Goal: Task Accomplishment & Management: Use online tool/utility

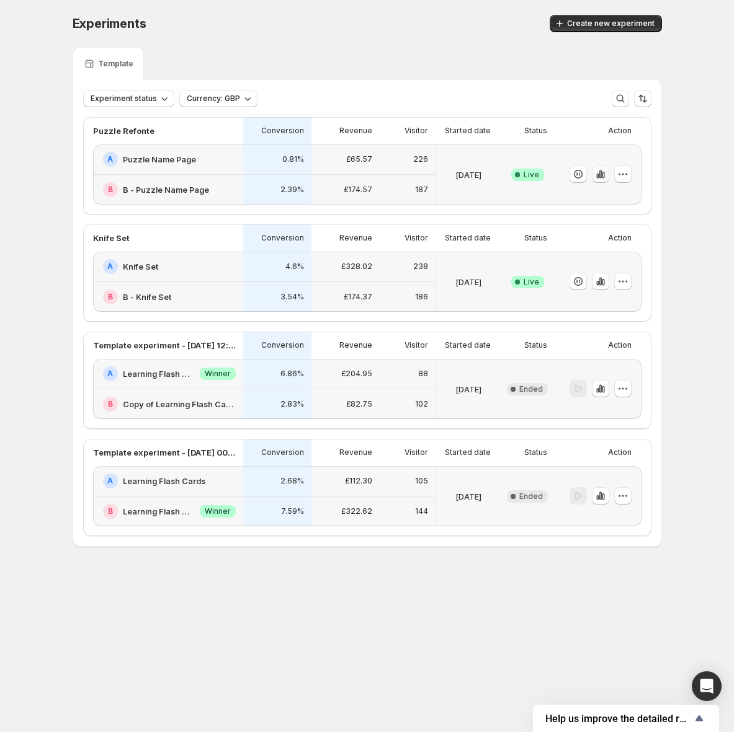
click at [601, 177] on icon "button" at bounding box center [600, 175] width 2 height 8
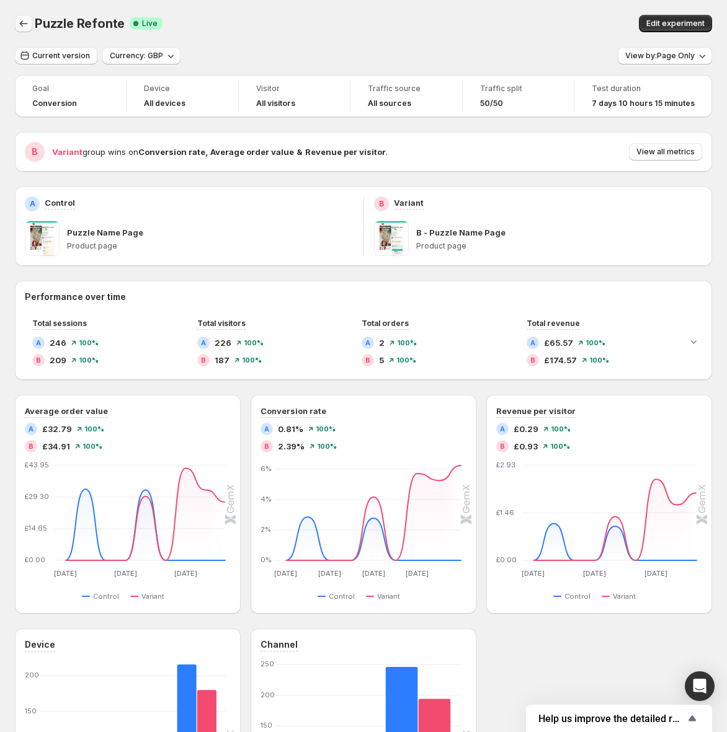
click at [27, 22] on icon "Back" at bounding box center [23, 23] width 12 height 12
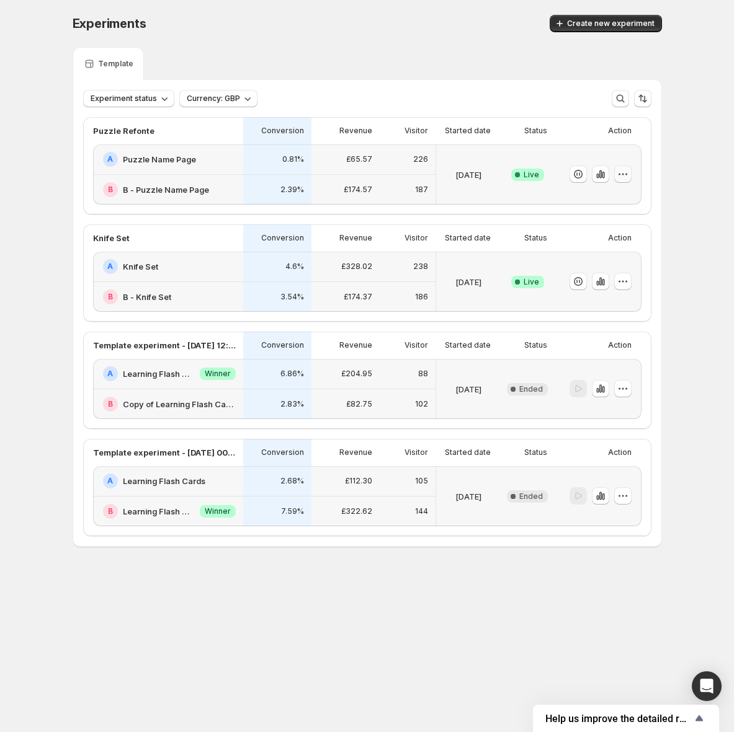
click at [629, 174] on button "button" at bounding box center [622, 174] width 17 height 17
click at [613, 260] on span "Choose winner" at bounding box center [599, 264] width 60 height 10
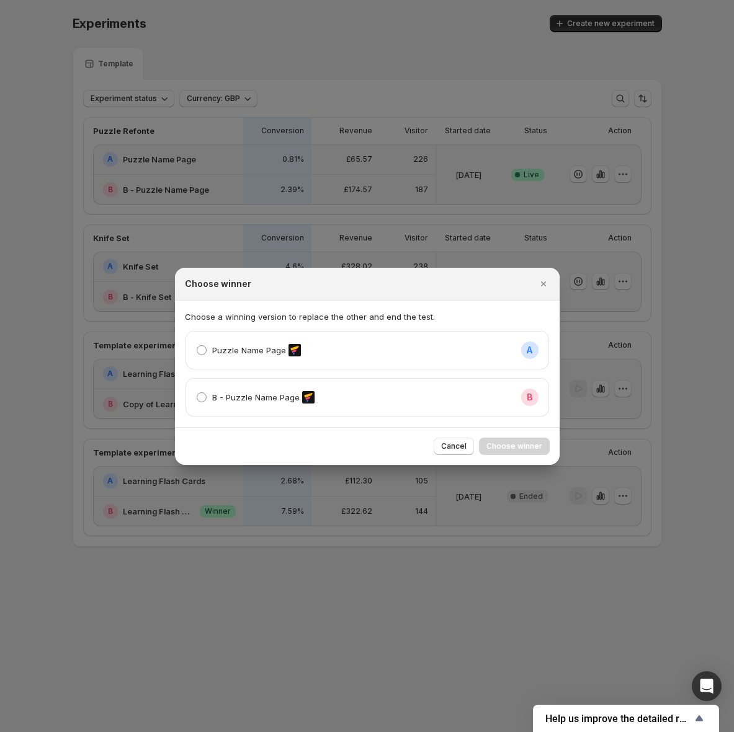
click at [460, 448] on span "Cancel" at bounding box center [453, 447] width 25 height 10
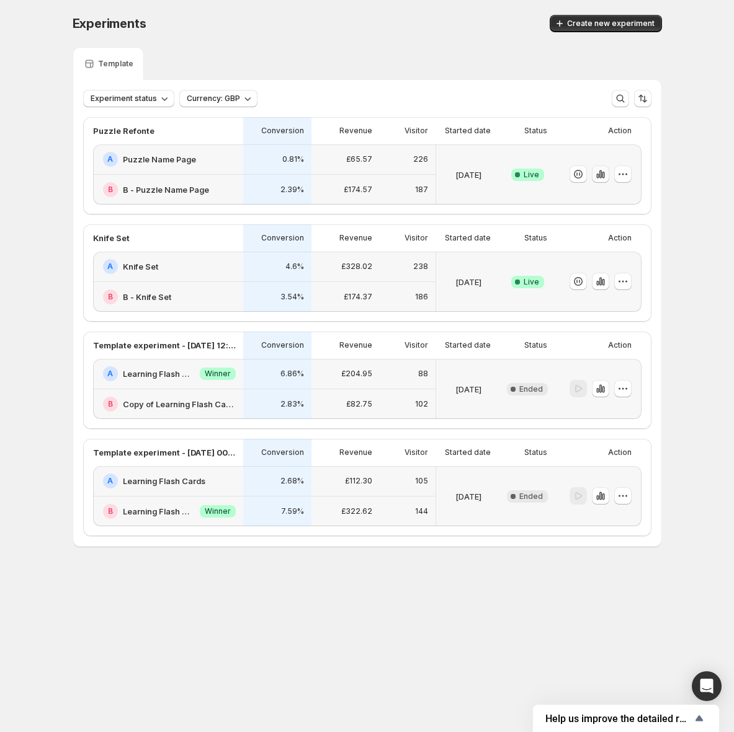
click at [601, 172] on icon "button" at bounding box center [600, 174] width 12 height 12
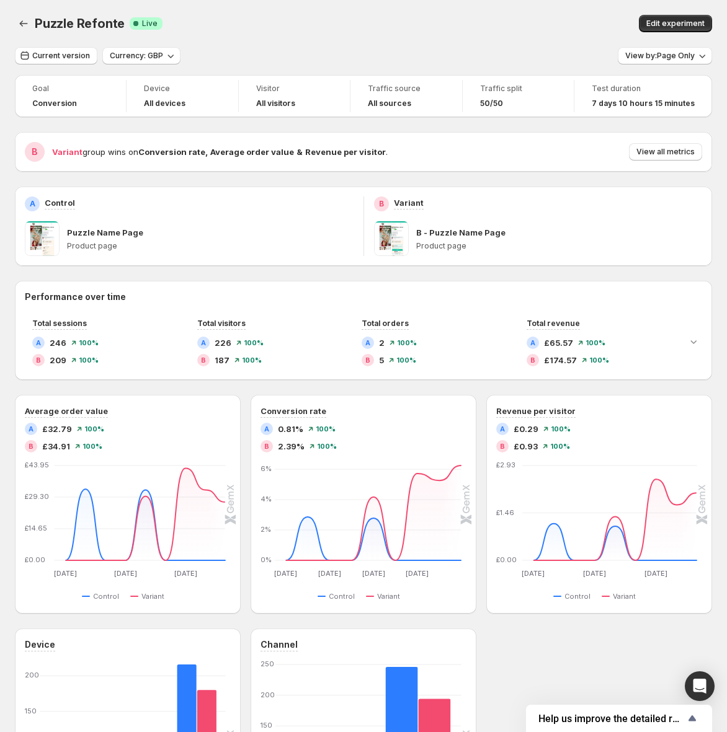
click at [683, 142] on div "B Variant group wins on Conversion rate , Average order value & Revenue per vis…" at bounding box center [363, 152] width 677 height 20
click at [682, 146] on button "View all metrics" at bounding box center [665, 151] width 73 height 17
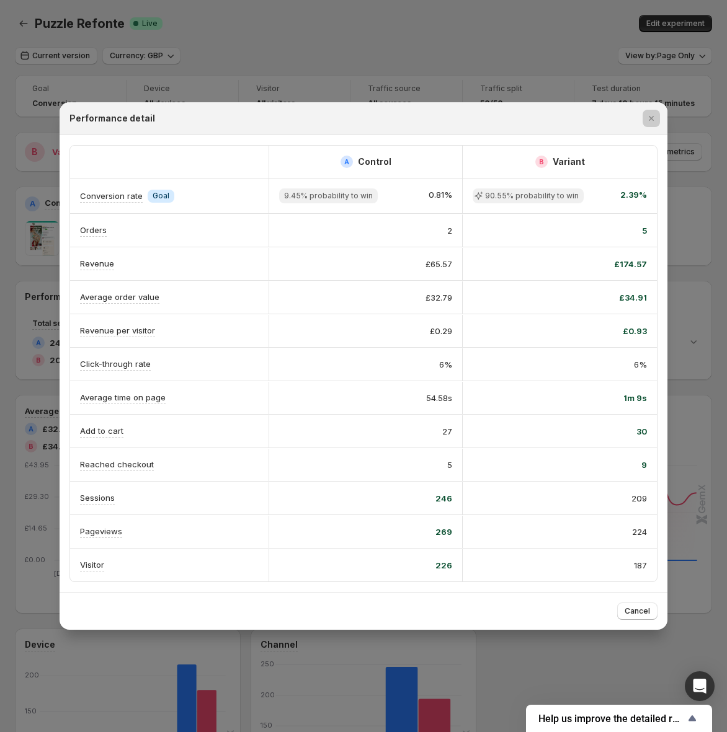
click at [471, 95] on div at bounding box center [363, 366] width 727 height 732
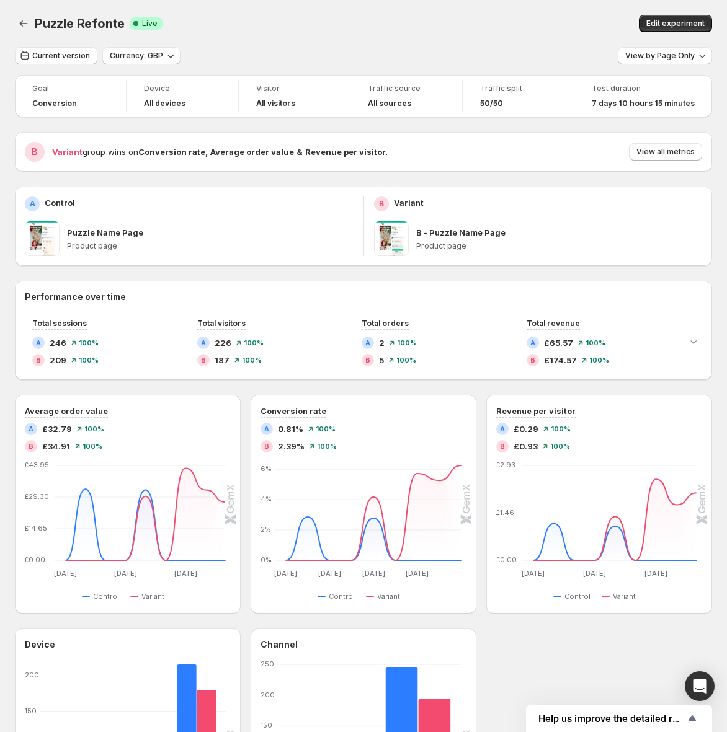
click at [388, 36] on div "Puzzle Refonte. This page is ready Puzzle Refonte Success Complete Live Edit ex…" at bounding box center [363, 23] width 697 height 47
click at [19, 24] on icon "Back" at bounding box center [23, 23] width 12 height 12
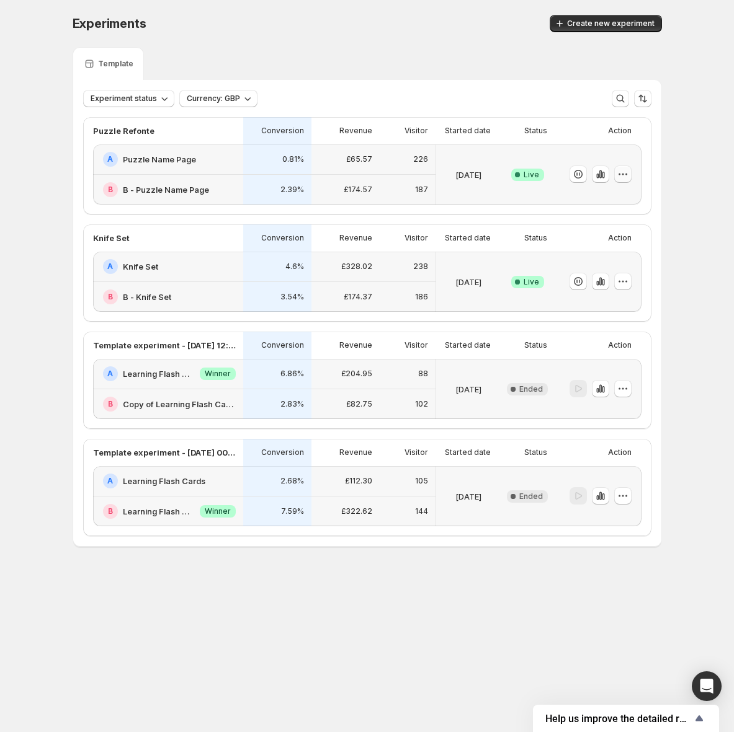
click at [623, 175] on icon "button" at bounding box center [622, 174] width 12 height 12
click at [626, 264] on span "Choose winner" at bounding box center [599, 264] width 60 height 10
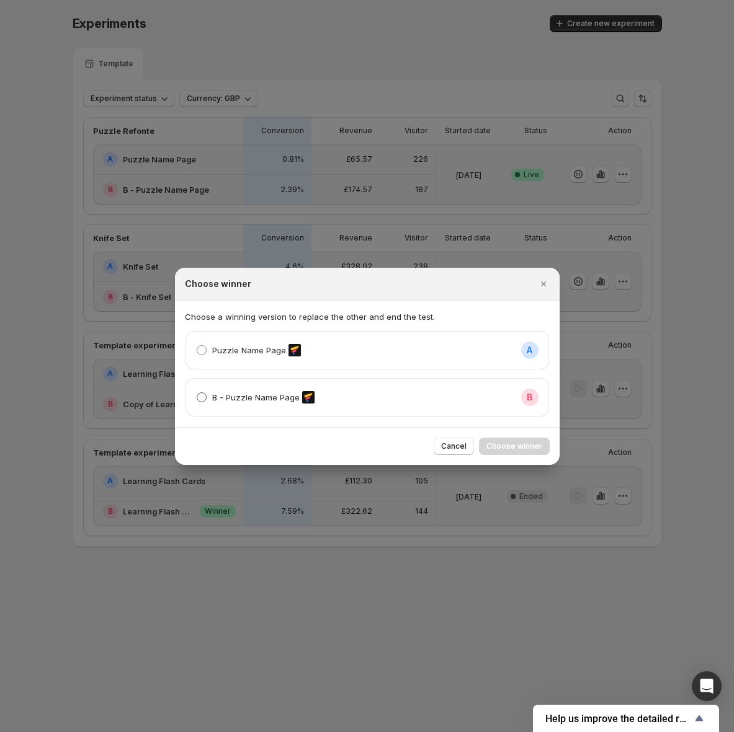
click at [227, 399] on p "B - Puzzle Name Page" at bounding box center [255, 397] width 87 height 12
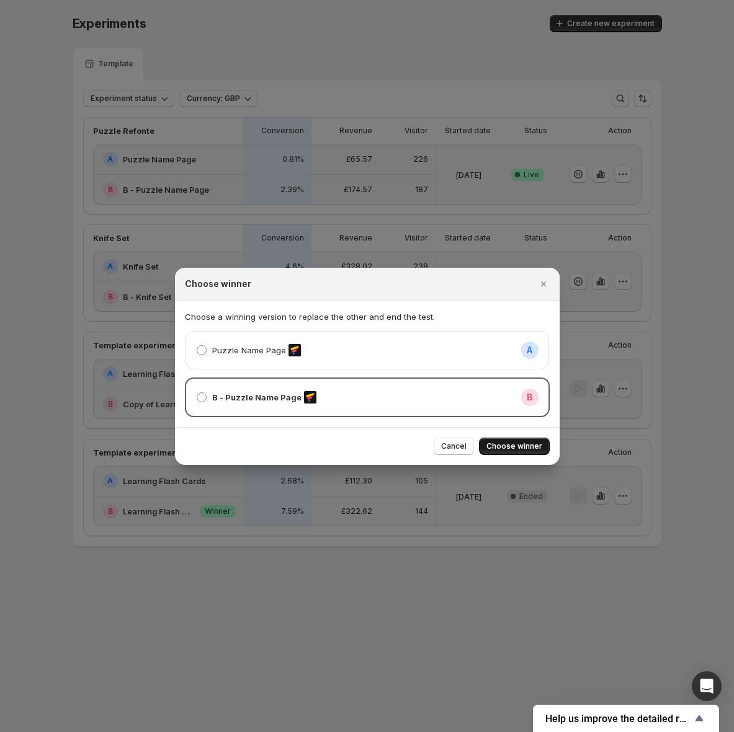
click at [518, 445] on span "Choose winner" at bounding box center [514, 447] width 56 height 10
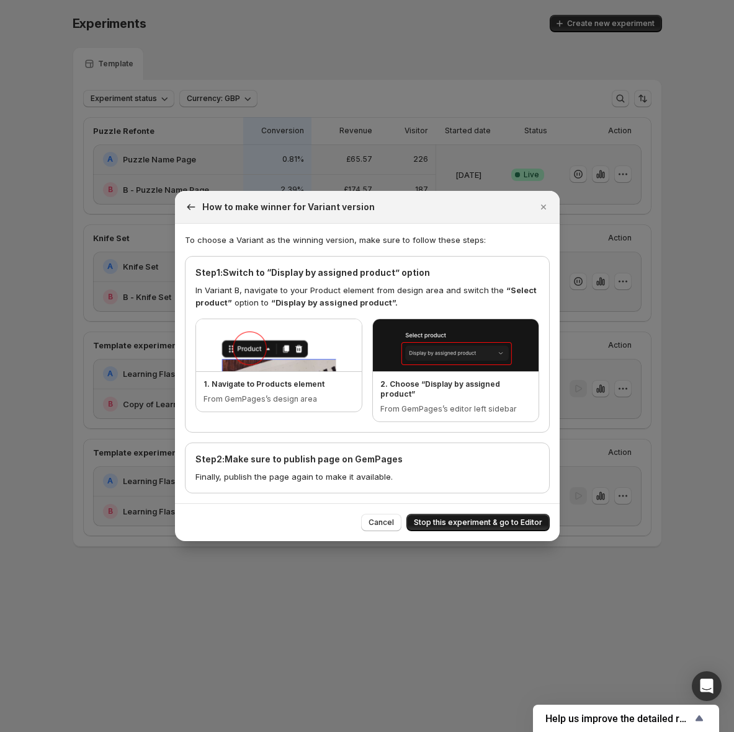
click at [466, 520] on span "Stop this experiment & go to Editor" at bounding box center [478, 523] width 128 height 10
